Goal: Find specific page/section: Find specific page/section

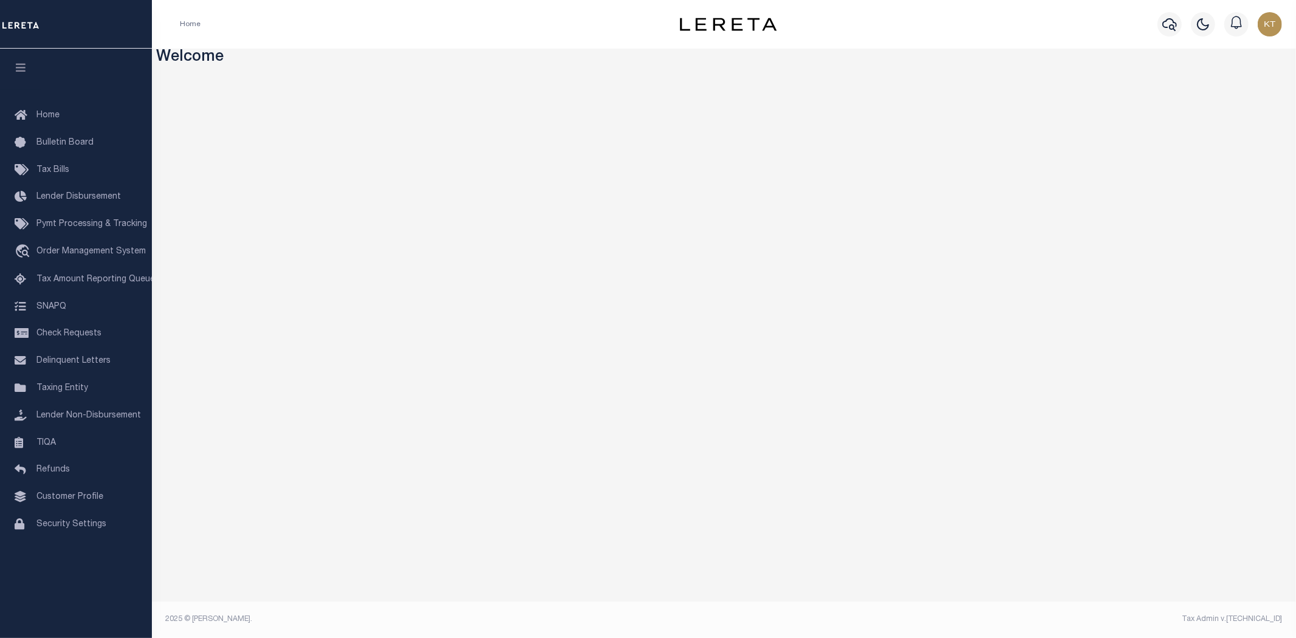
click at [252, 25] on div "Home" at bounding box center [402, 25] width 465 height 26
click at [61, 383] on link "Taxing Entity" at bounding box center [76, 388] width 152 height 27
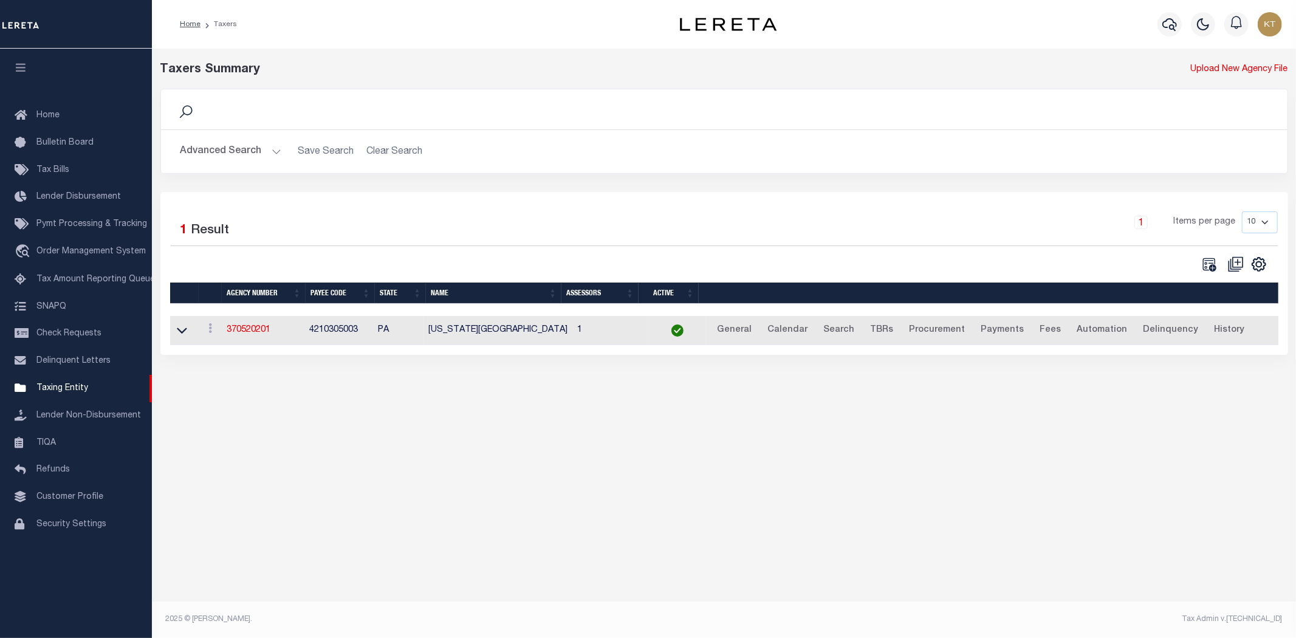
click at [205, 227] on label "Result" at bounding box center [210, 230] width 38 height 19
click at [213, 157] on button "Advanced Search" at bounding box center [230, 152] width 101 height 24
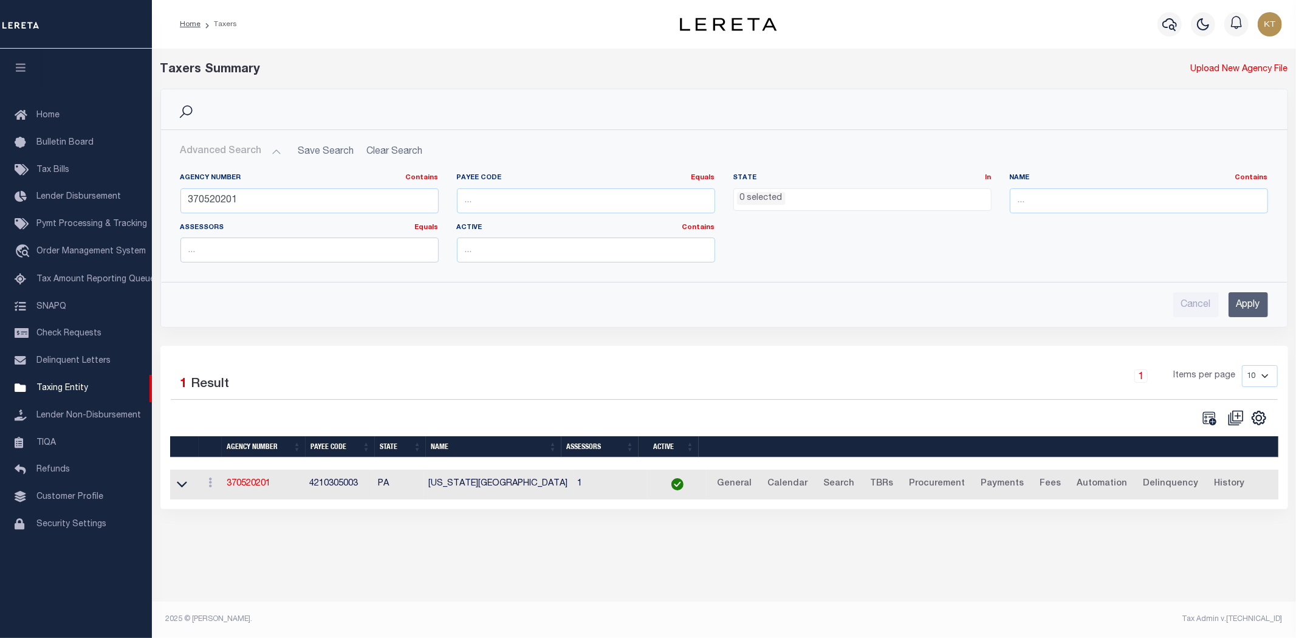
click at [1258, 299] on input "Apply" at bounding box center [1247, 304] width 39 height 25
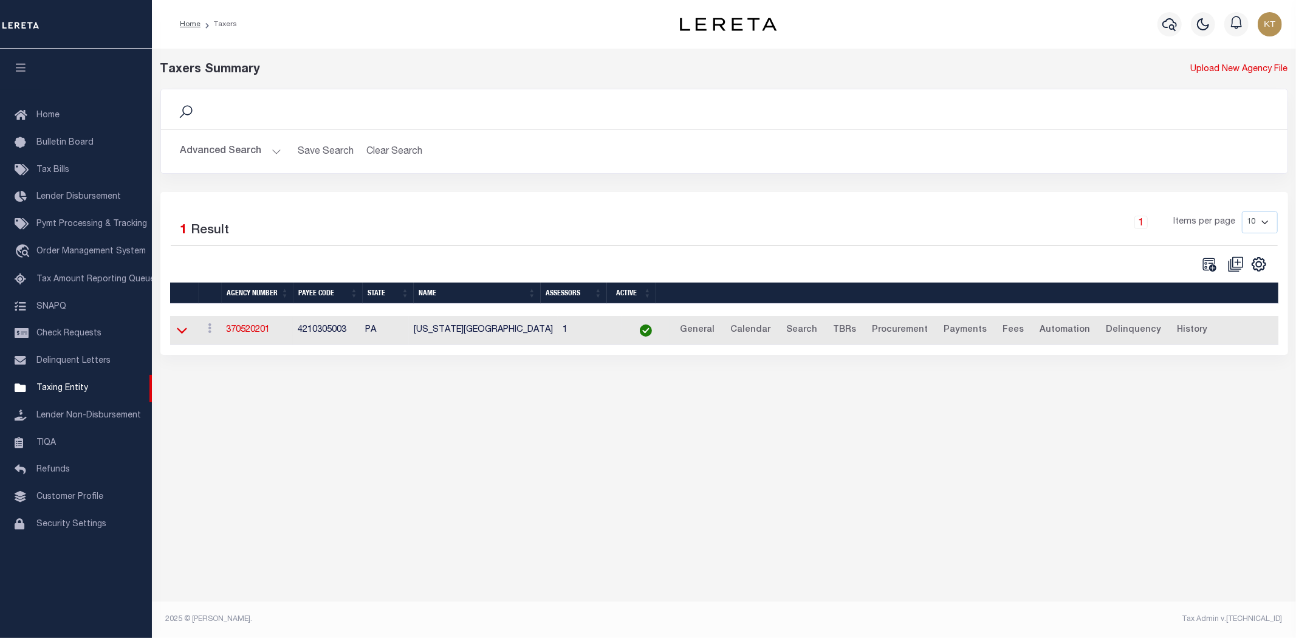
click at [179, 332] on icon at bounding box center [182, 331] width 10 height 6
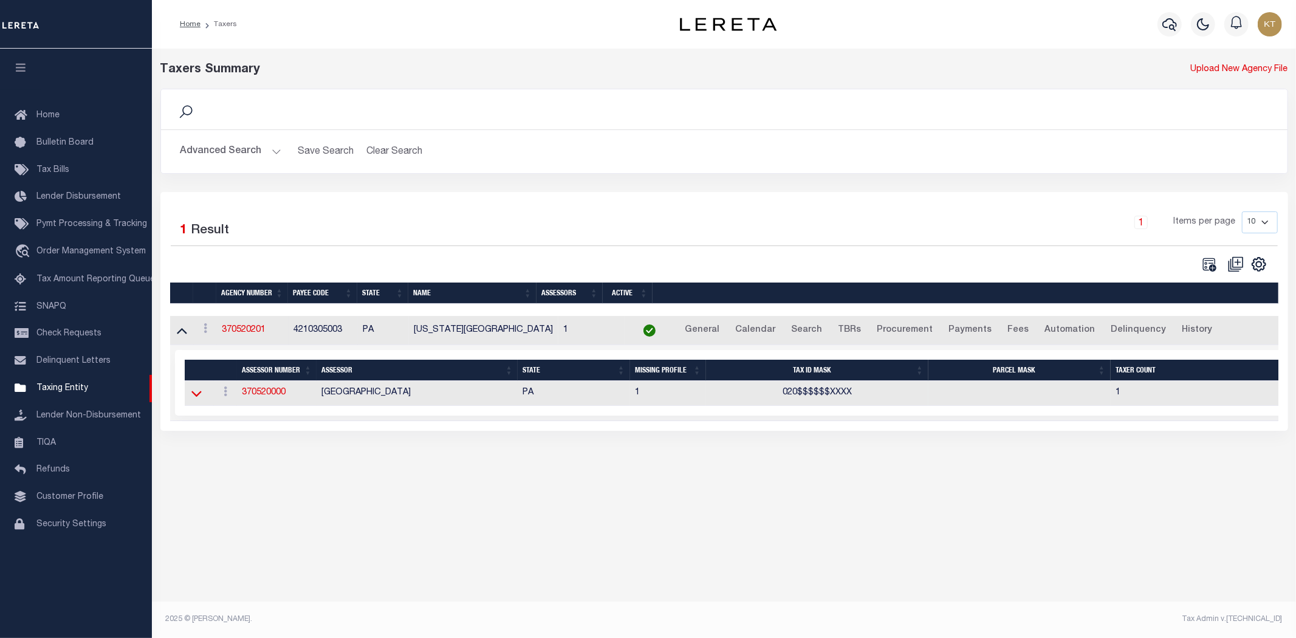
click at [199, 396] on icon at bounding box center [196, 394] width 10 height 6
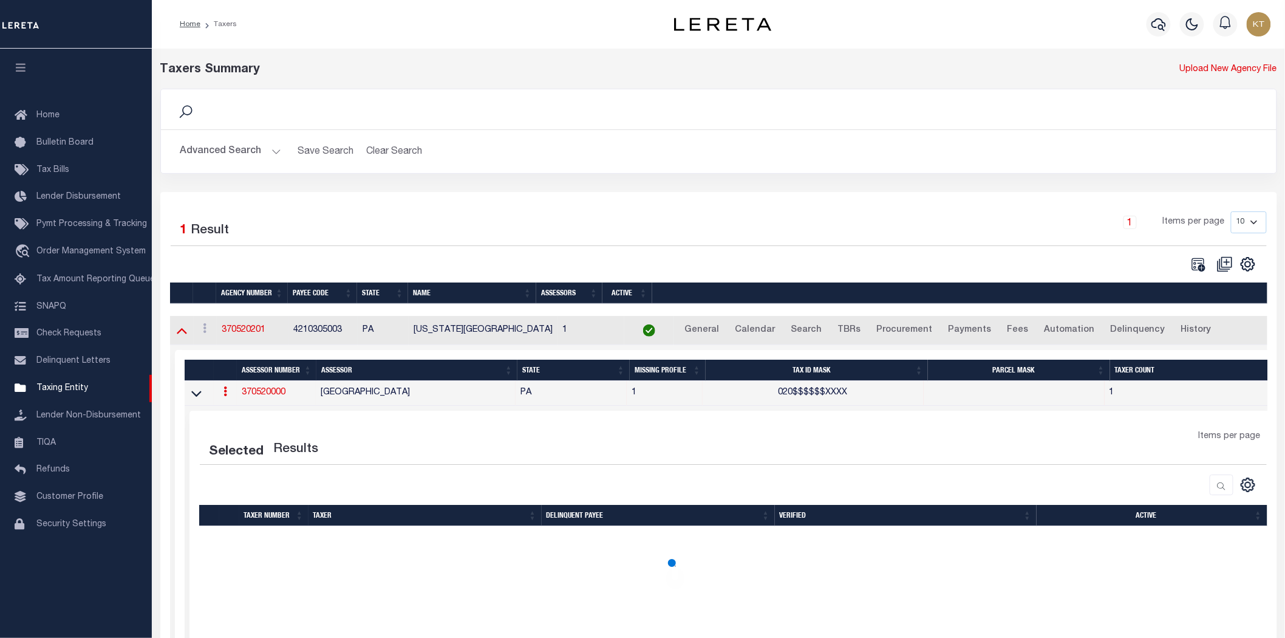
click at [180, 331] on icon at bounding box center [182, 330] width 10 height 13
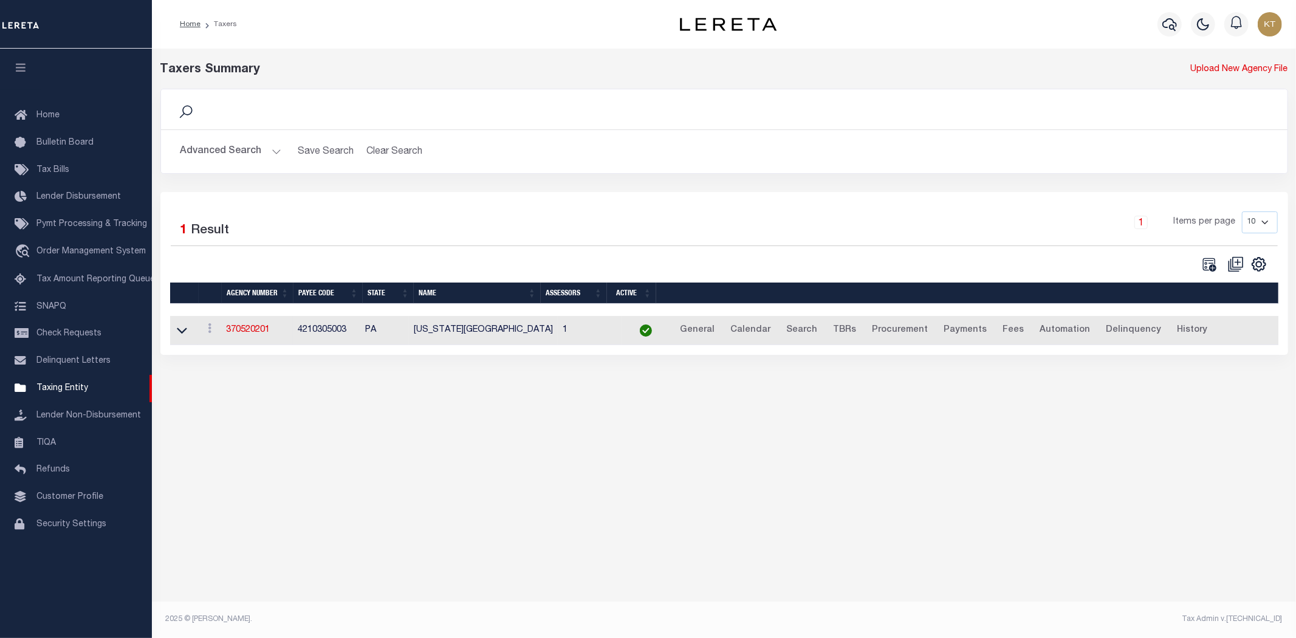
click at [1031, 513] on div "Taxers Summary Upload New Agency File Search Advanced Search Save Search Clear …" at bounding box center [724, 336] width 1144 height 574
